Goal: Task Accomplishment & Management: Manage account settings

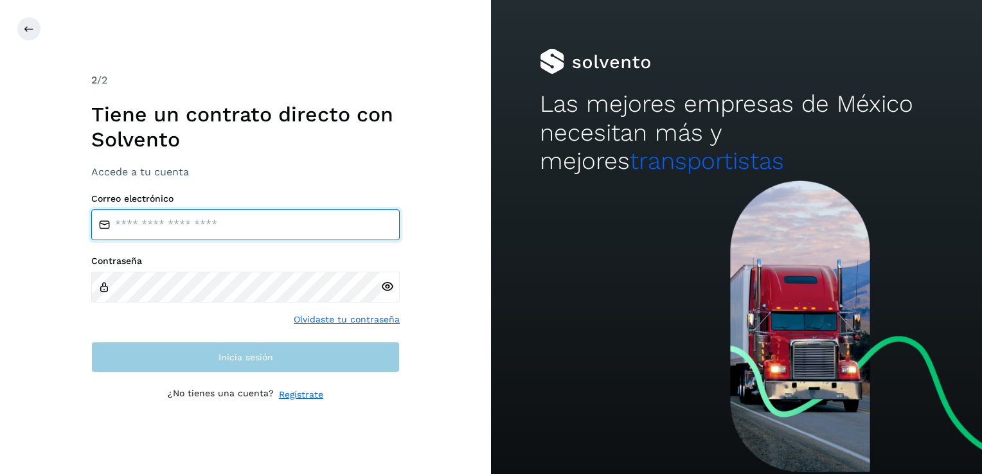
type input "**********"
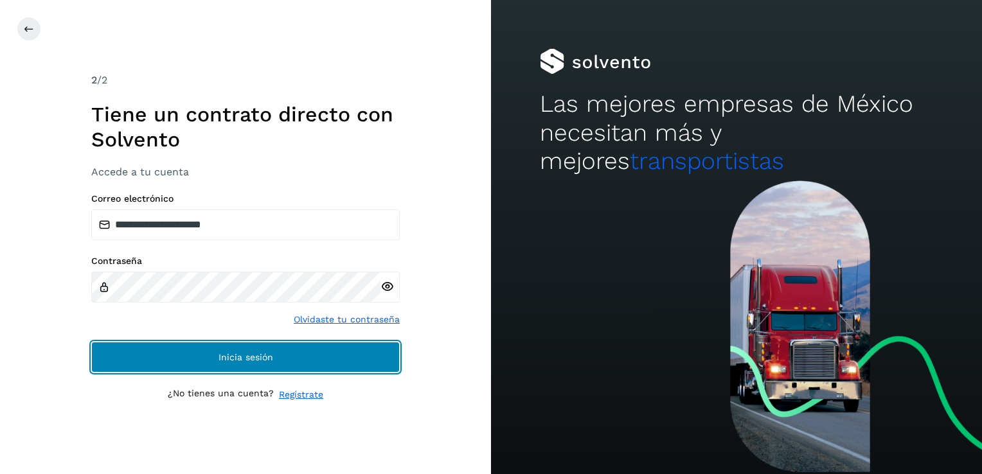
click at [272, 355] on span "Inicia sesión" at bounding box center [245, 357] width 55 height 9
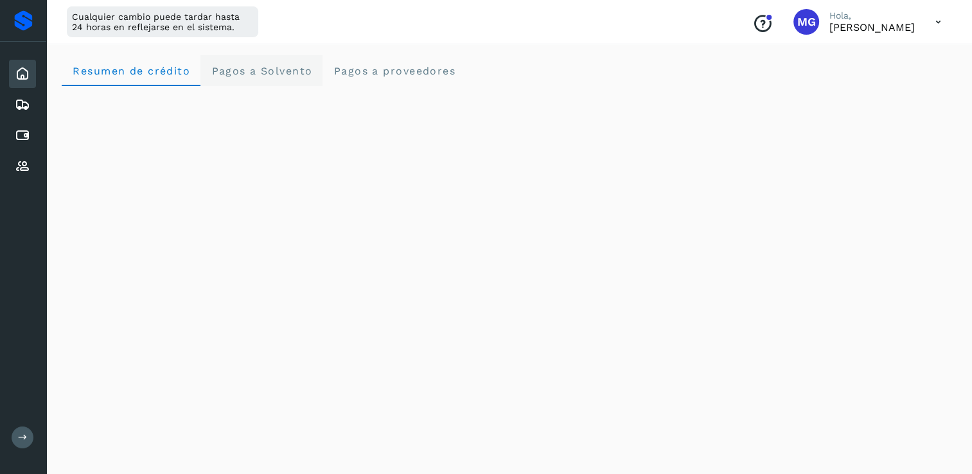
click at [220, 71] on span "Pagos a Solvento" at bounding box center [261, 71] width 101 height 12
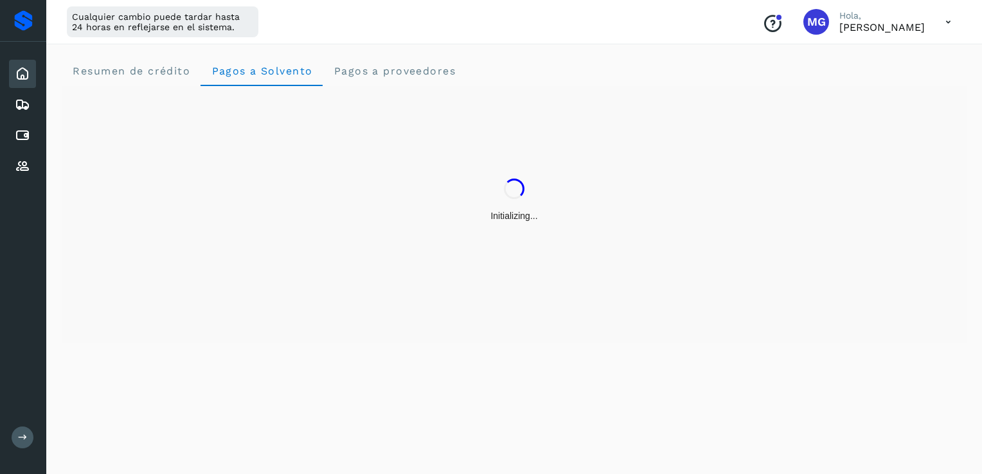
click at [8, 127] on div "Inicio Embarques Cuentas por pagar Proveedores" at bounding box center [23, 120] width 46 height 157
click at [22, 134] on icon at bounding box center [22, 135] width 15 height 15
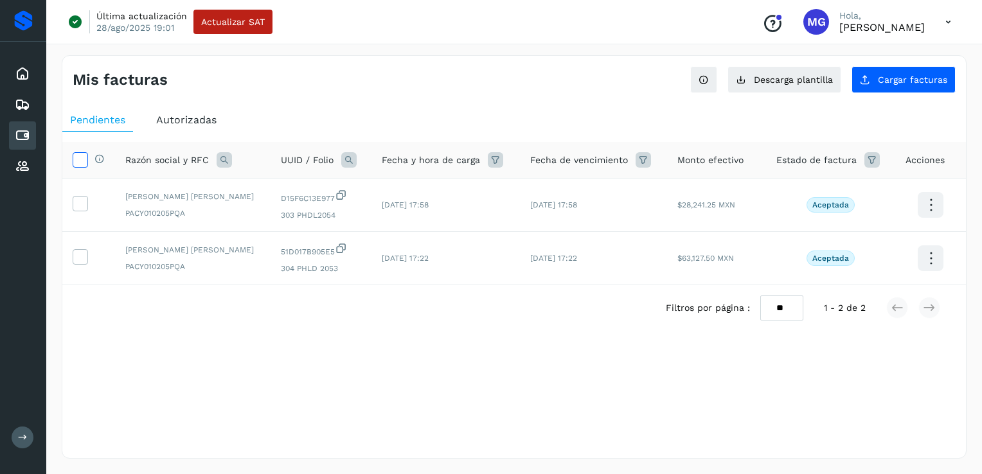
click at [78, 162] on icon at bounding box center [79, 158] width 13 height 13
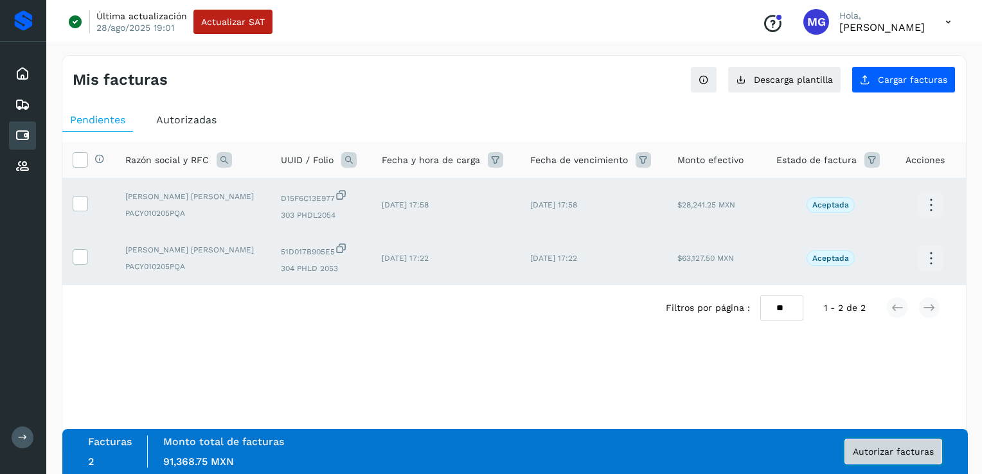
click at [892, 447] on span "Autorizar facturas" at bounding box center [892, 451] width 81 height 9
